Goal: Find specific page/section: Find specific page/section

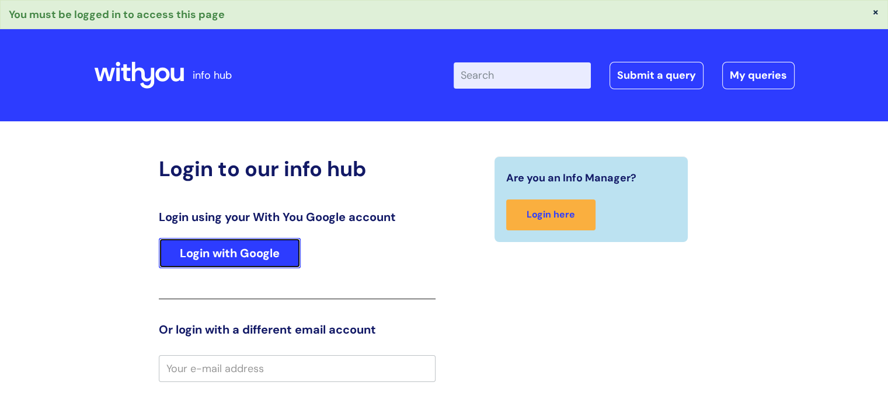
click at [271, 252] on link "Login with Google" at bounding box center [230, 253] width 142 height 30
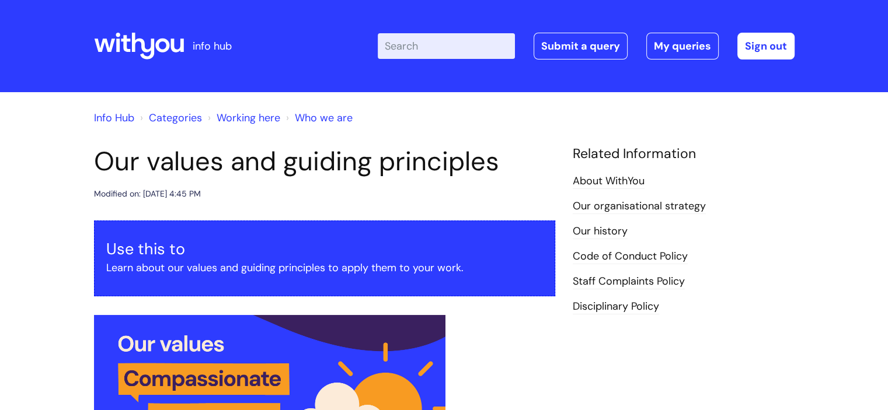
click at [120, 119] on link "Info Hub" at bounding box center [114, 118] width 40 height 14
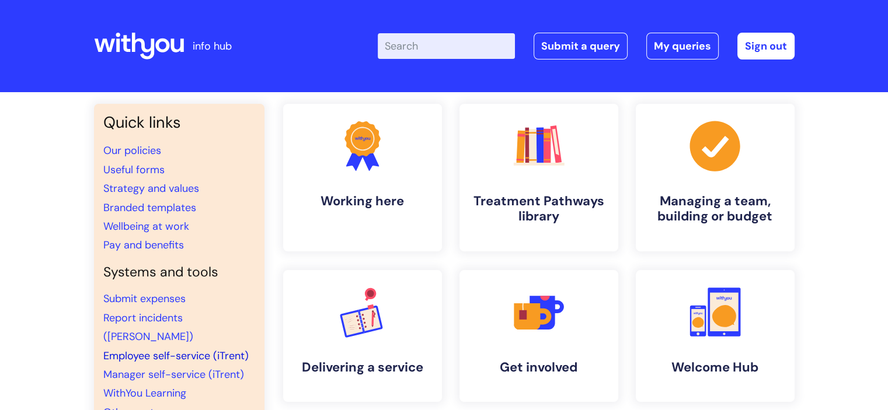
click at [185, 349] on link "Employee self-service (iTrent)" at bounding box center [175, 356] width 145 height 14
